Goal: Find specific page/section: Find specific page/section

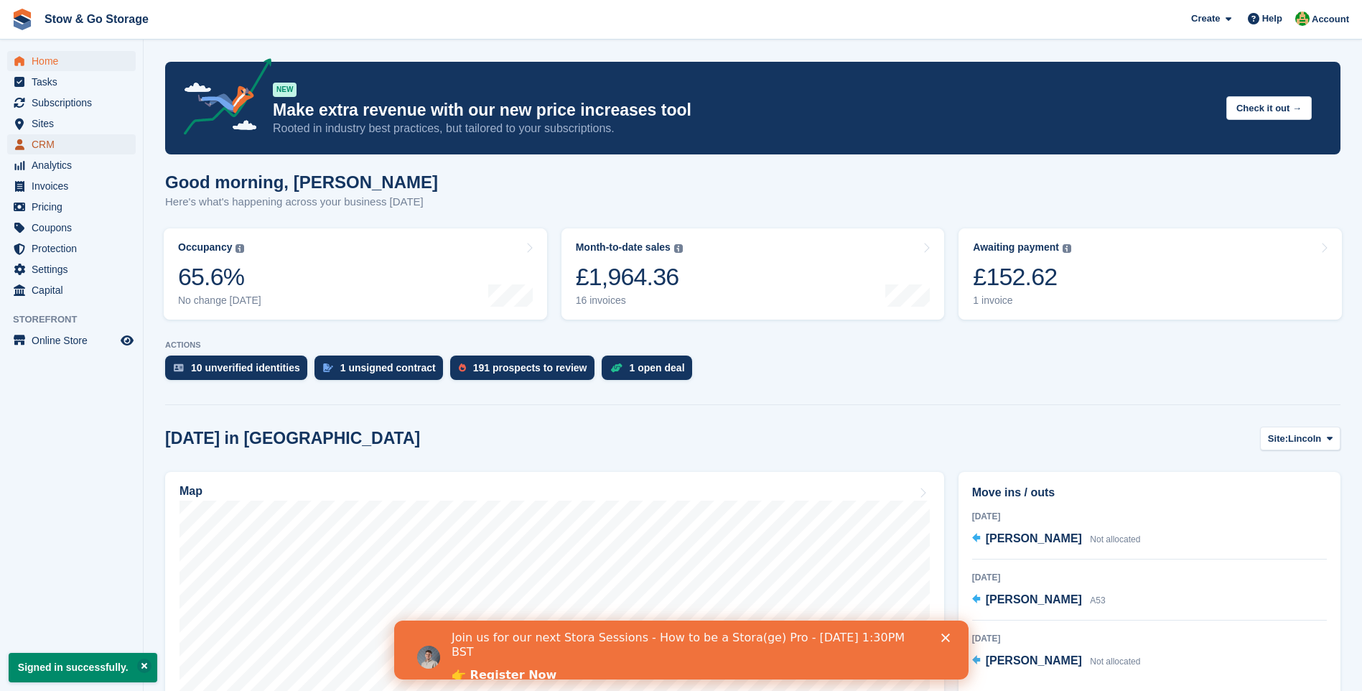
click at [52, 141] on span "CRM" at bounding box center [75, 144] width 86 height 20
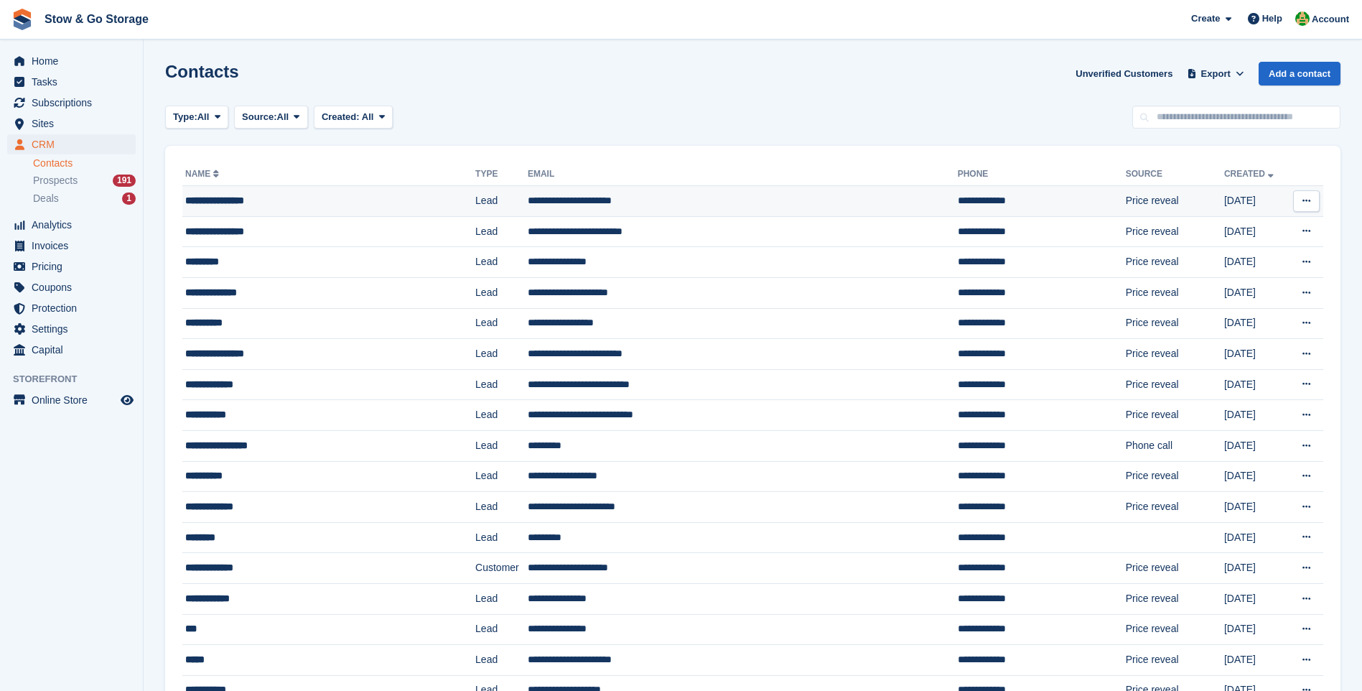
click at [740, 199] on td "**********" at bounding box center [743, 201] width 430 height 31
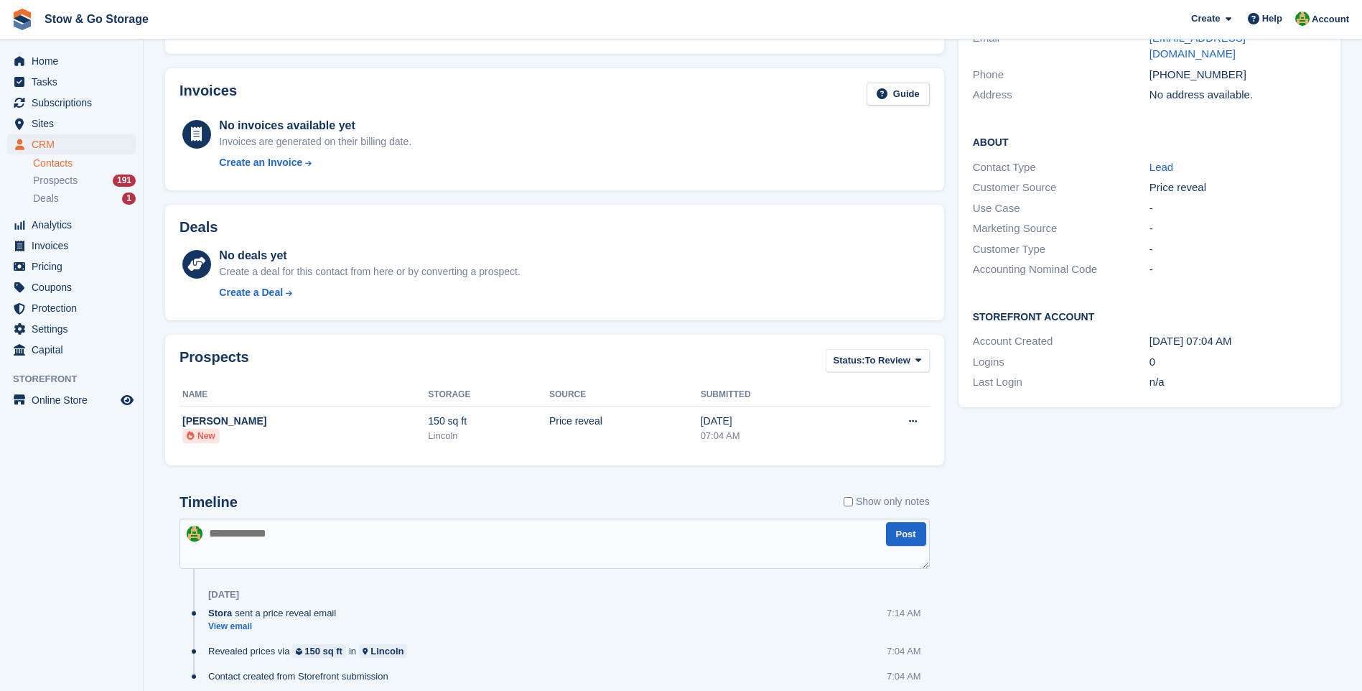
scroll to position [223, 0]
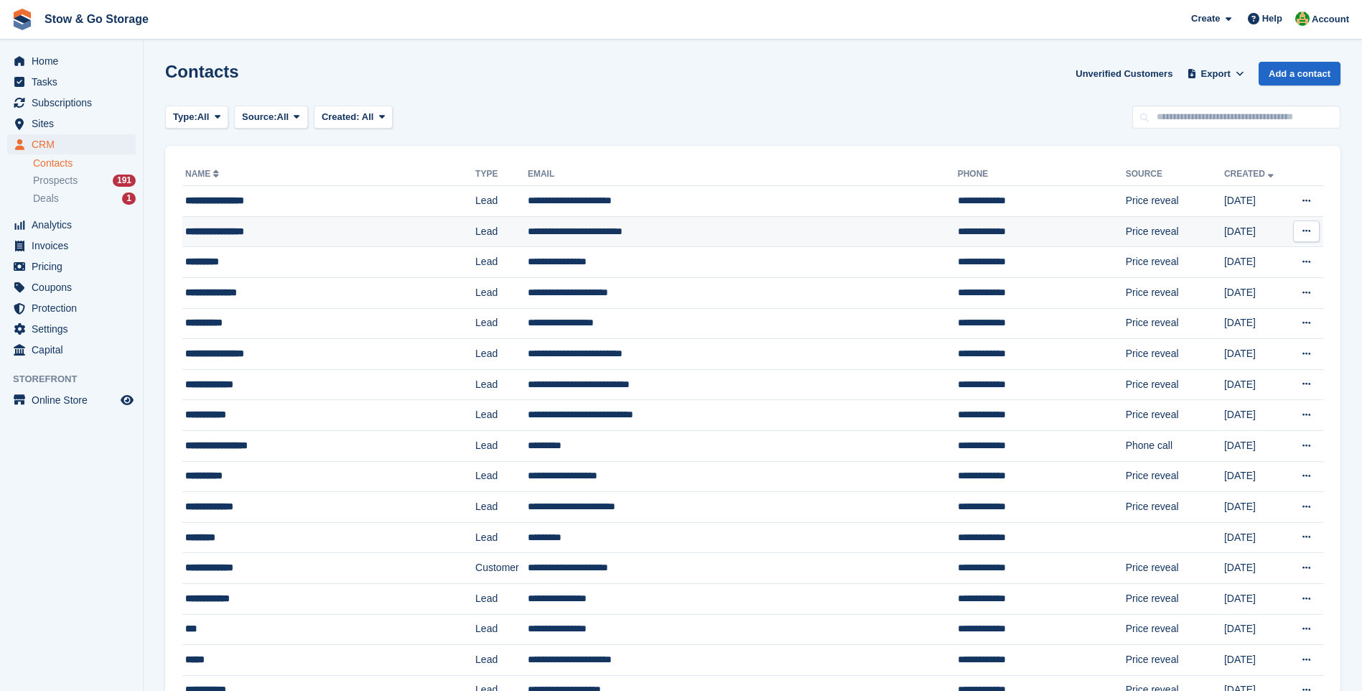
click at [311, 234] on div "**********" at bounding box center [305, 231] width 241 height 15
